Goal: Check status: Check status

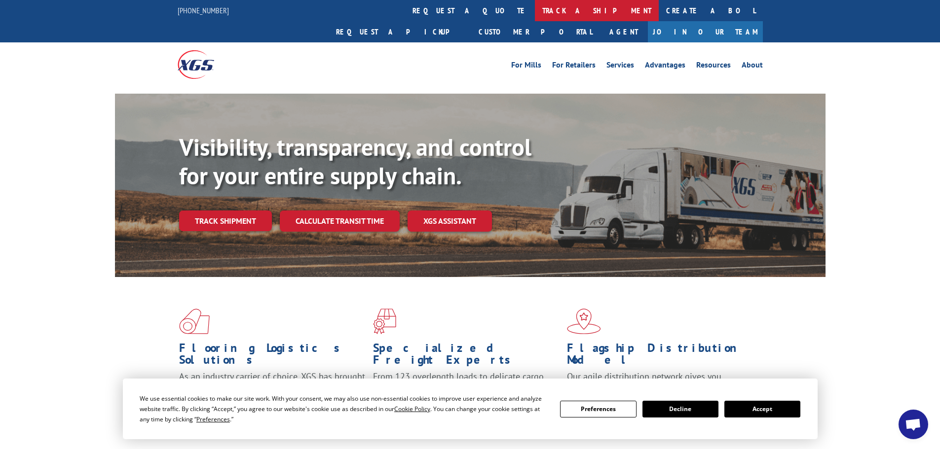
click at [535, 9] on link "track a shipment" at bounding box center [597, 10] width 124 height 21
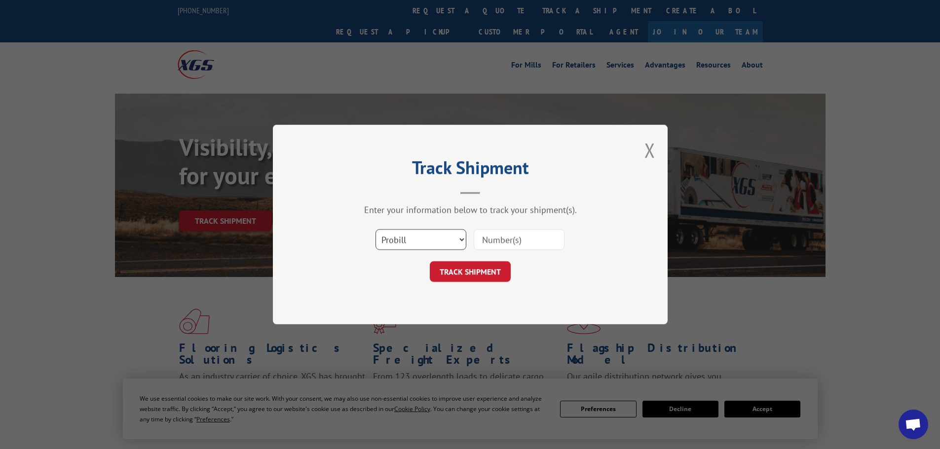
click at [455, 240] on select "Select category... Probill BOL PO" at bounding box center [420, 239] width 91 height 21
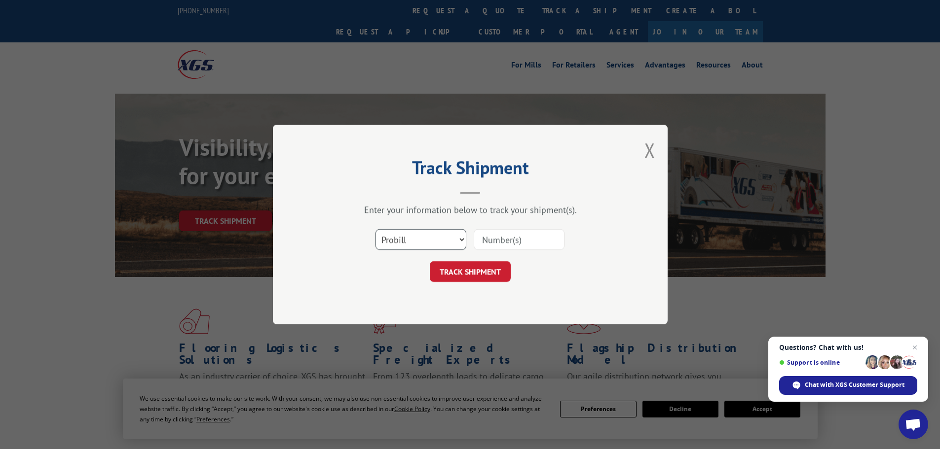
select select "po"
click at [375, 229] on select "Select category... Probill BOL PO" at bounding box center [420, 239] width 91 height 21
click at [506, 239] on input at bounding box center [519, 239] width 91 height 21
paste input "79996911"
click at [469, 269] on button "TRACK SHIPMENT" at bounding box center [470, 271] width 81 height 21
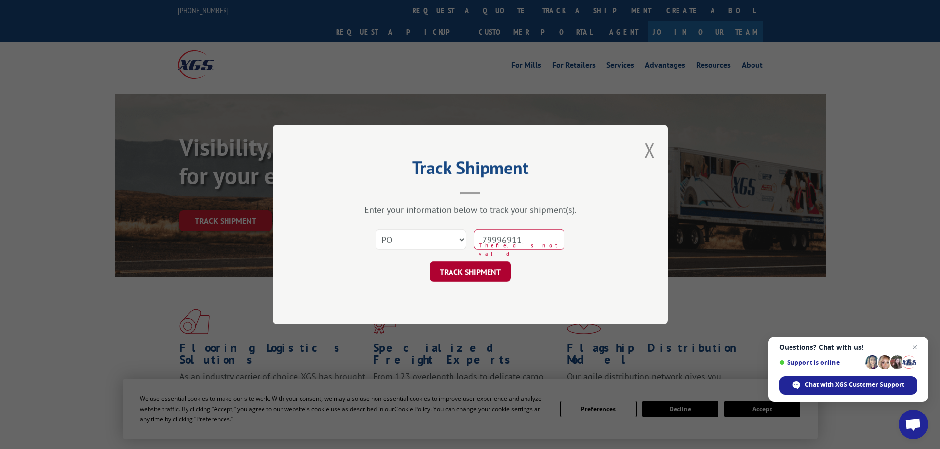
click at [469, 269] on button "TRACK SHIPMENT" at bounding box center [470, 271] width 81 height 21
type input "79996911"
click at [469, 269] on button "TRACK SHIPMENT" at bounding box center [470, 271] width 81 height 21
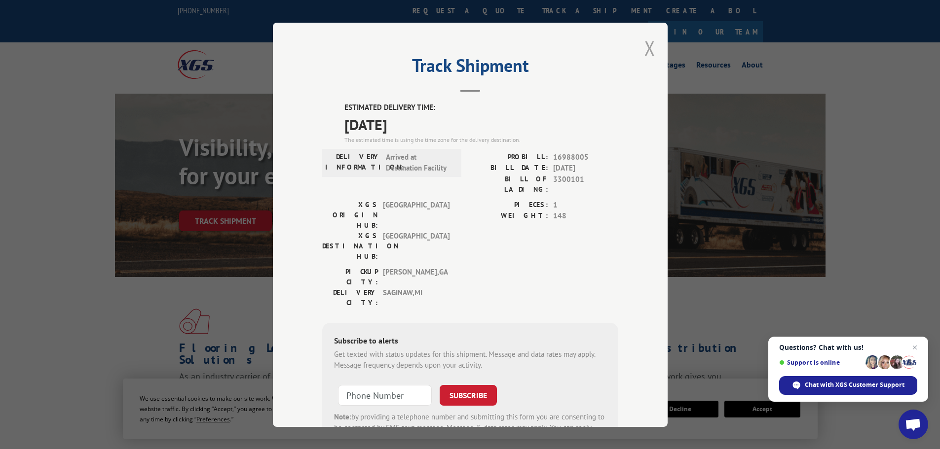
click at [645, 48] on button "Close modal" at bounding box center [649, 48] width 11 height 26
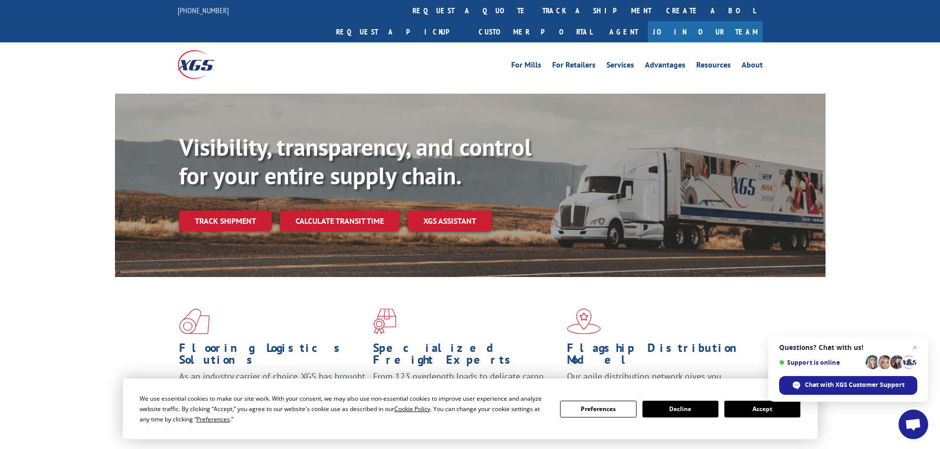
click at [842, 58] on div "For [PERSON_NAME] For Retailers Services Advantages Resources About For [PERSON…" at bounding box center [470, 64] width 940 height 44
